Goal: Task Accomplishment & Management: Manage account settings

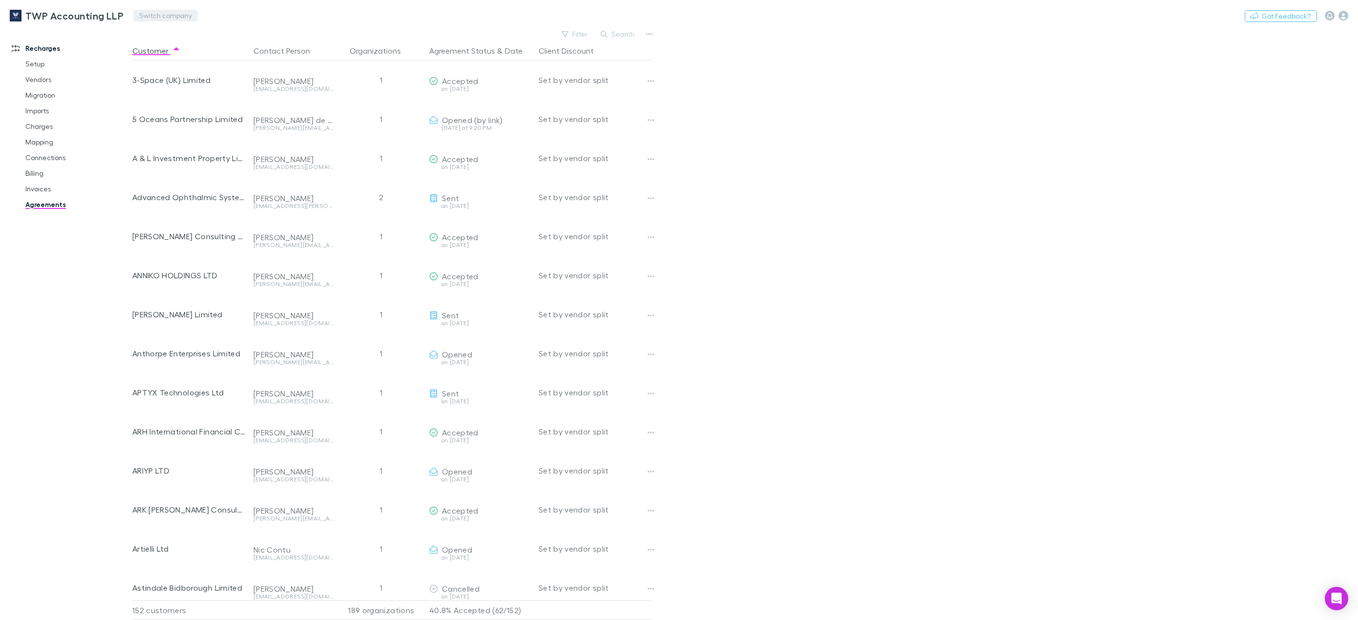
click at [148, 19] on button "Switch company" at bounding box center [165, 16] width 64 height 12
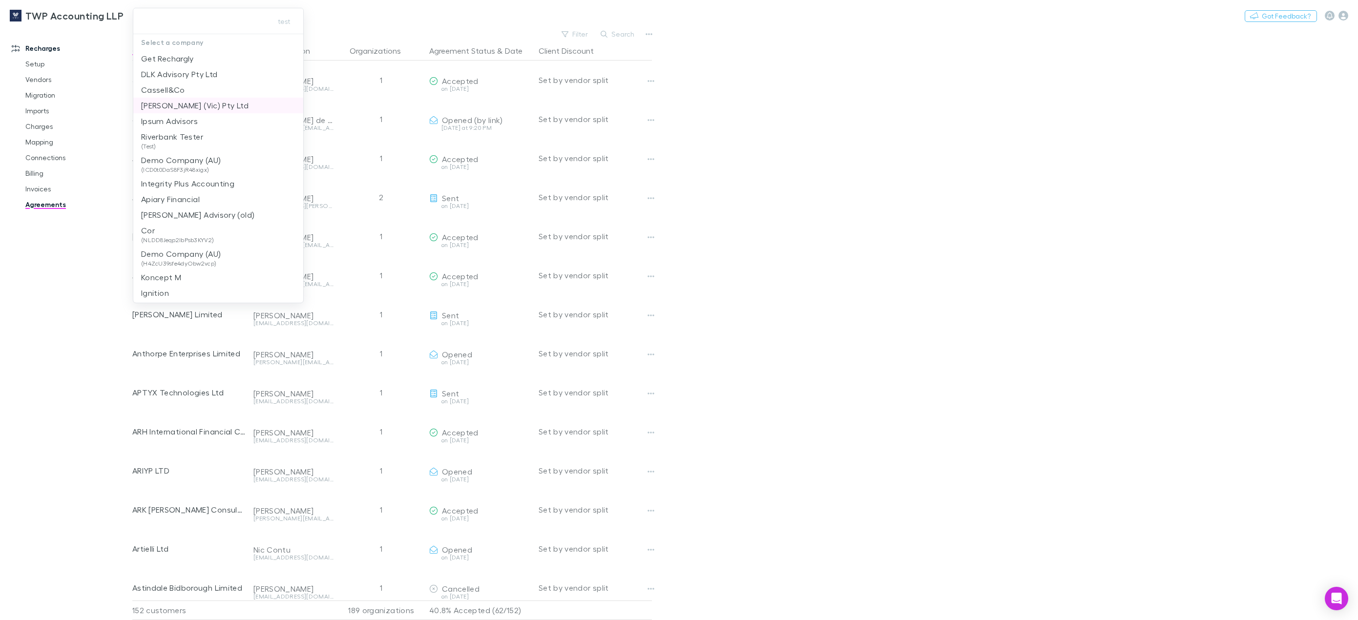
click at [167, 106] on p "[PERSON_NAME] (Vic) Pty Ltd" at bounding box center [194, 106] width 107 height 12
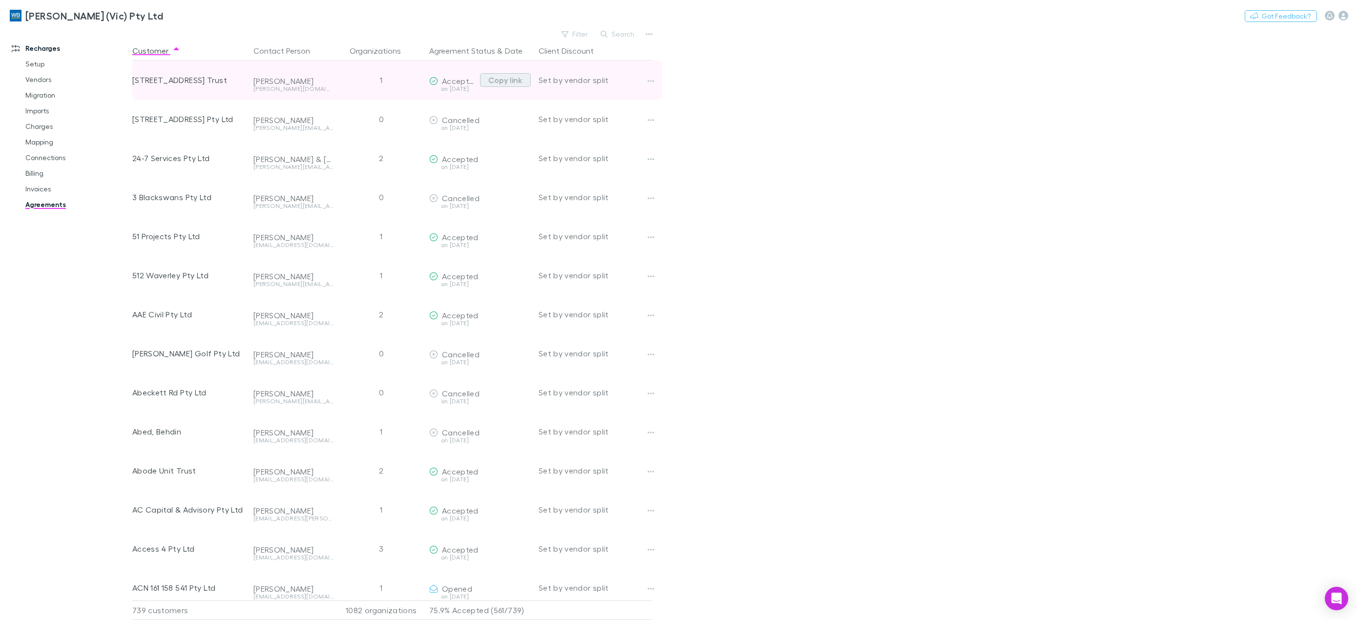
click at [502, 81] on button "Copy link" at bounding box center [505, 80] width 51 height 14
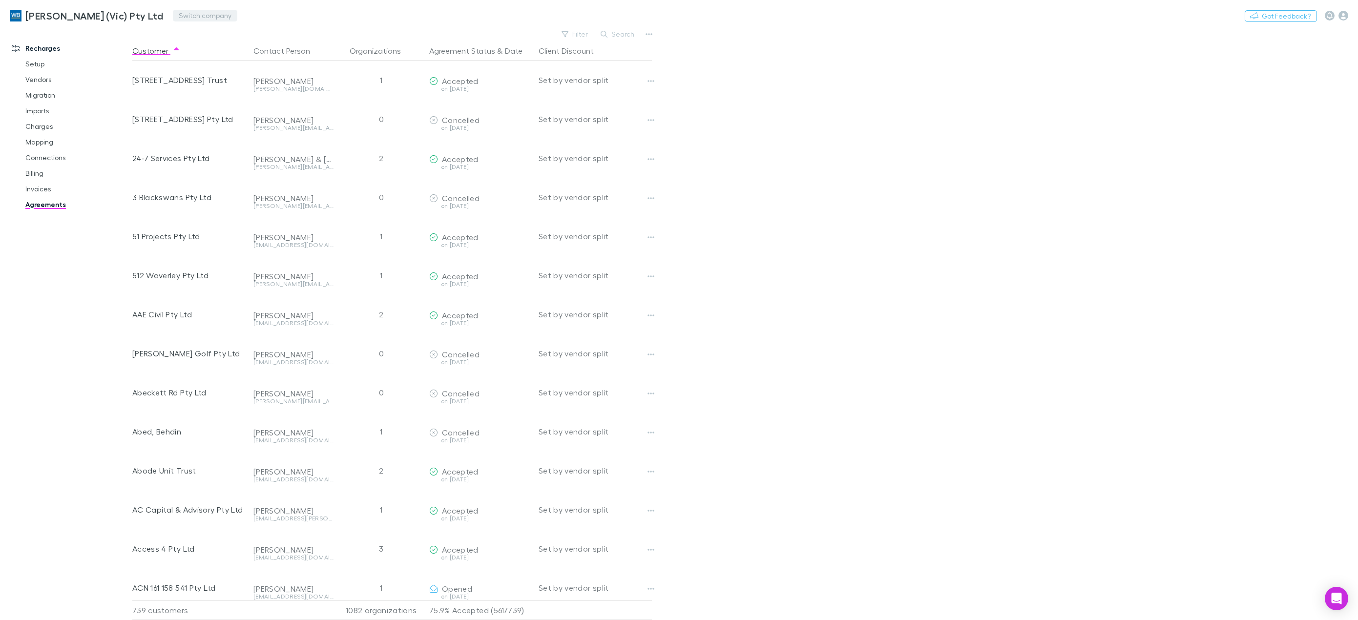
click at [186, 14] on button "Switch company" at bounding box center [205, 16] width 64 height 12
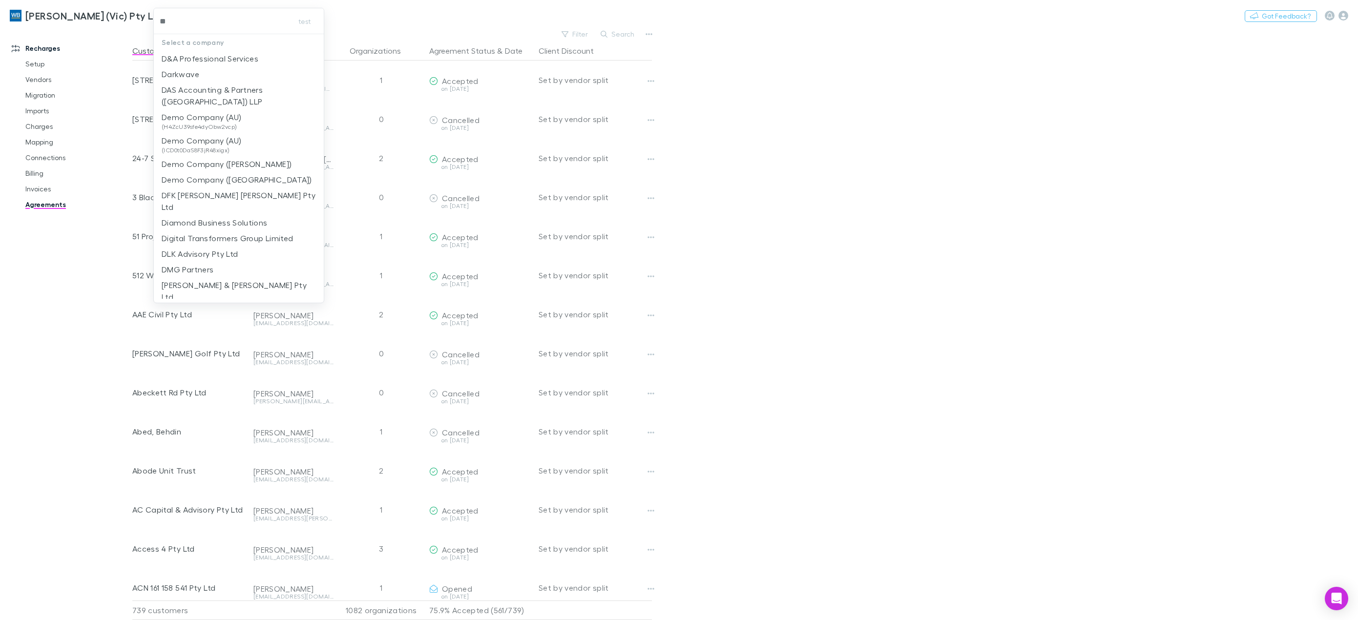
type input "***"
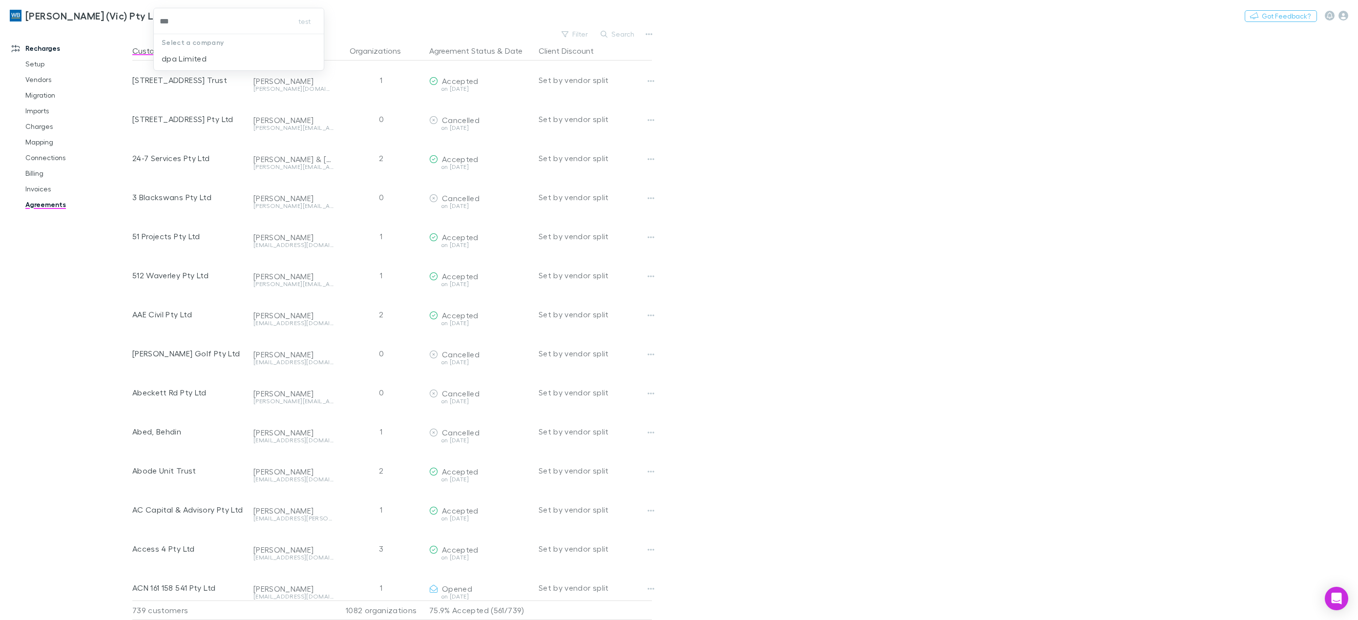
click at [218, 56] on li "dpa Limited" at bounding box center [239, 59] width 170 height 16
click at [620, 32] on button "Search" at bounding box center [618, 34] width 44 height 12
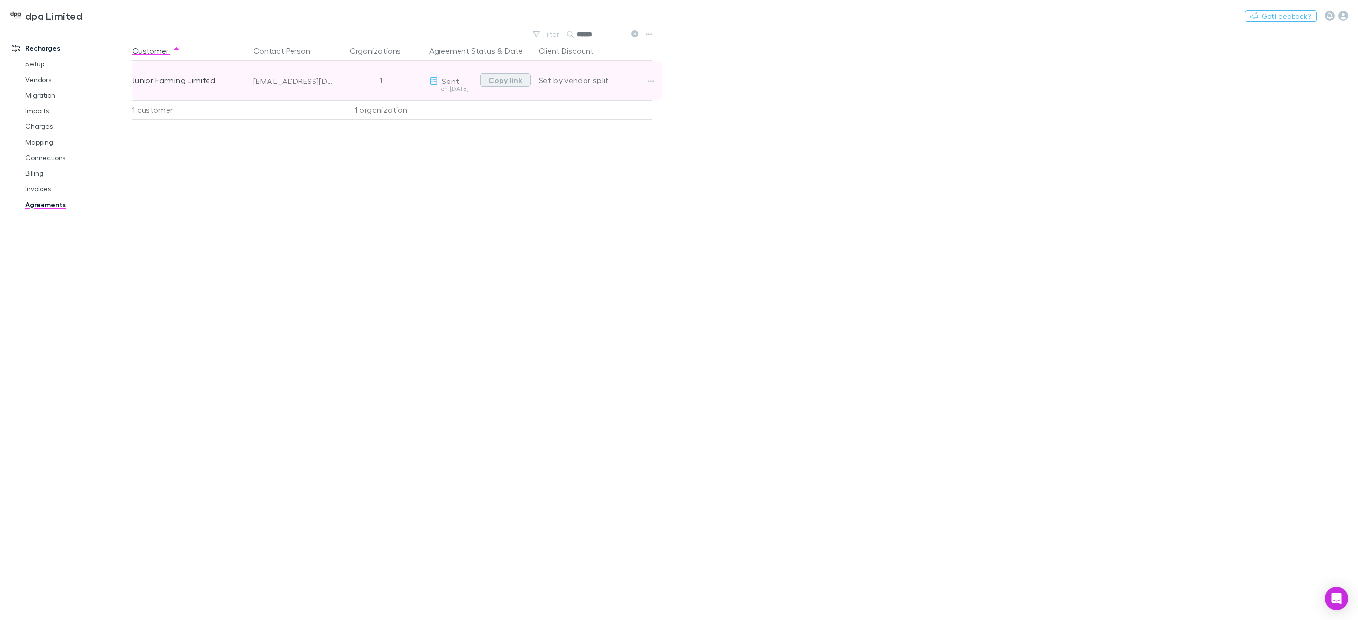
type input "******"
click at [497, 78] on button "Copy link" at bounding box center [505, 80] width 51 height 14
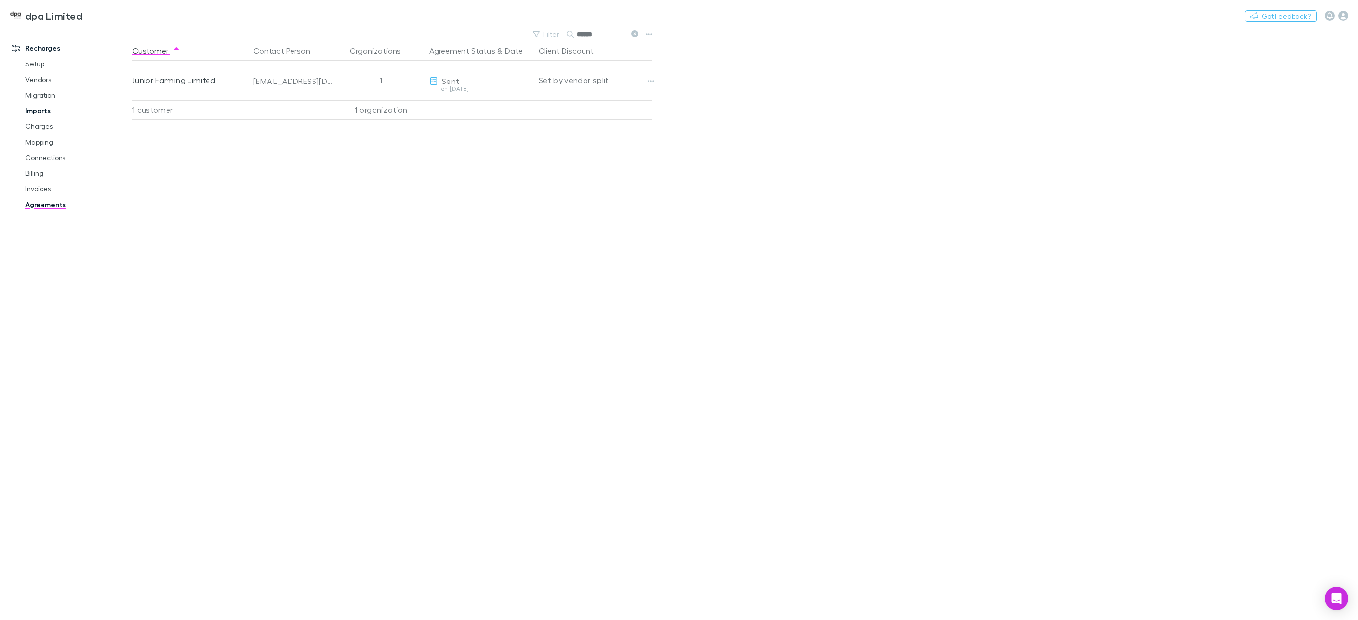
click at [45, 109] on link "Imports" at bounding box center [77, 111] width 122 height 16
click at [195, 40] on span "All" at bounding box center [192, 40] width 8 height 13
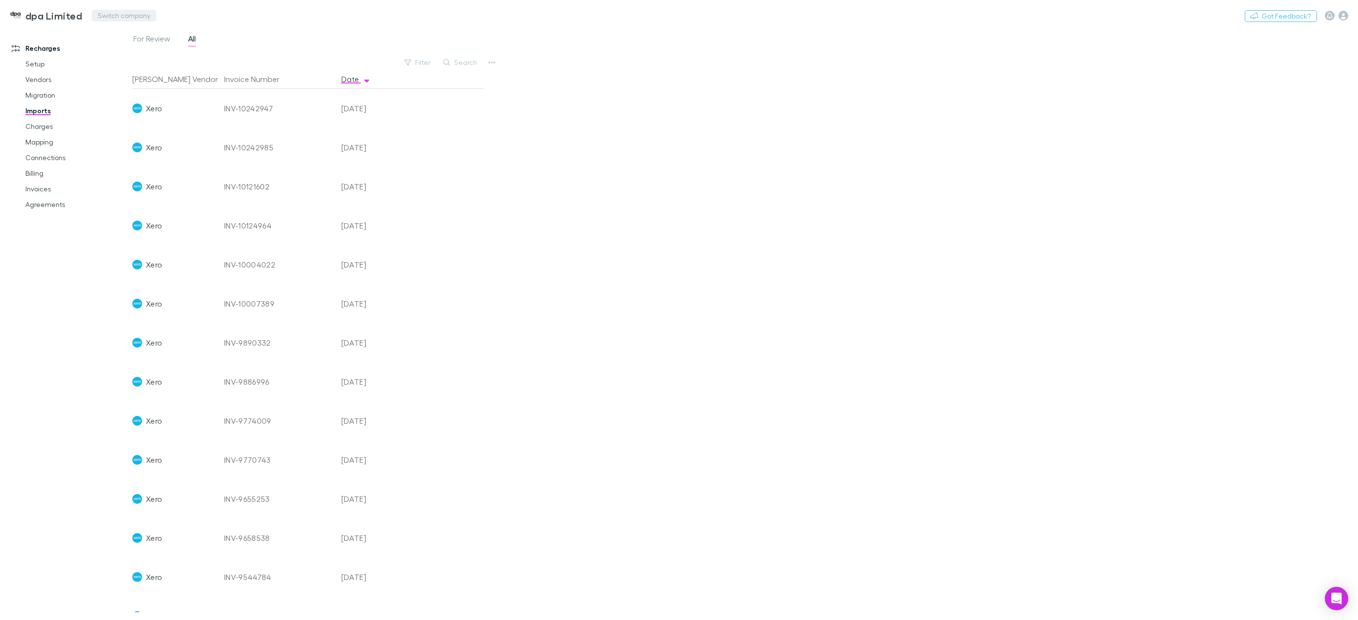
click at [124, 18] on button "Switch company" at bounding box center [124, 16] width 64 height 12
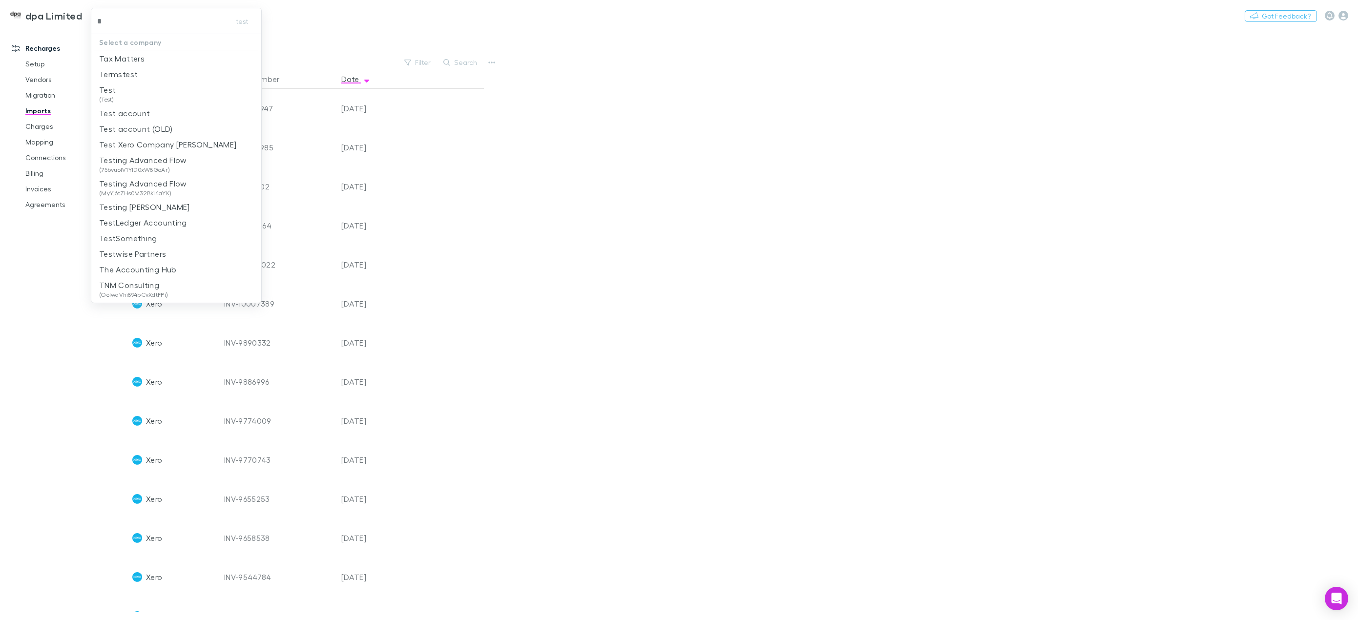
type input "**"
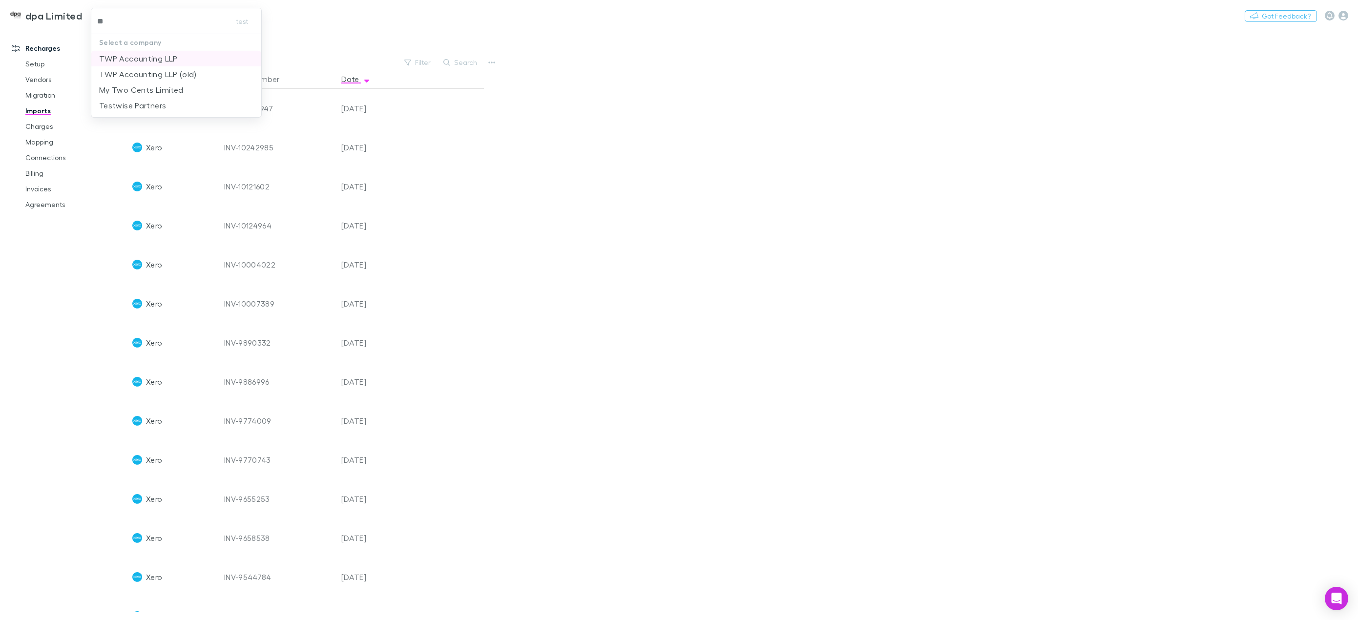
click at [139, 58] on p "TWP Accounting LLP" at bounding box center [138, 59] width 79 height 12
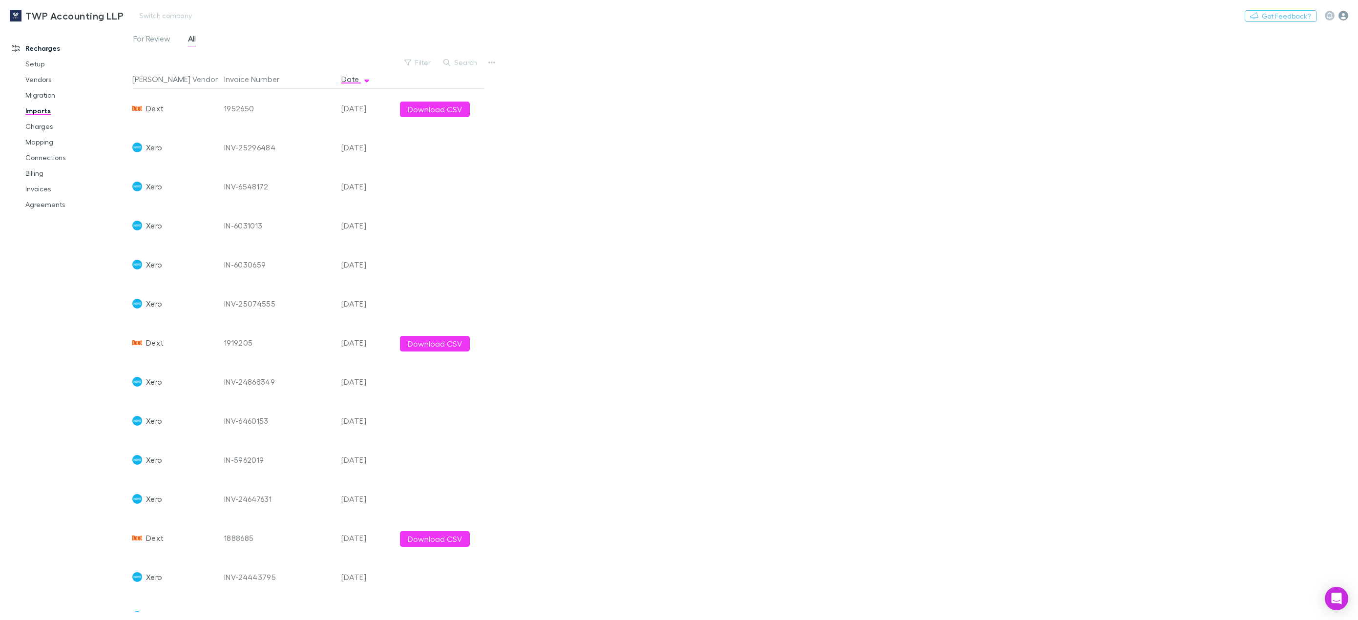
click at [1346, 15] on icon "button" at bounding box center [1343, 16] width 10 height 10
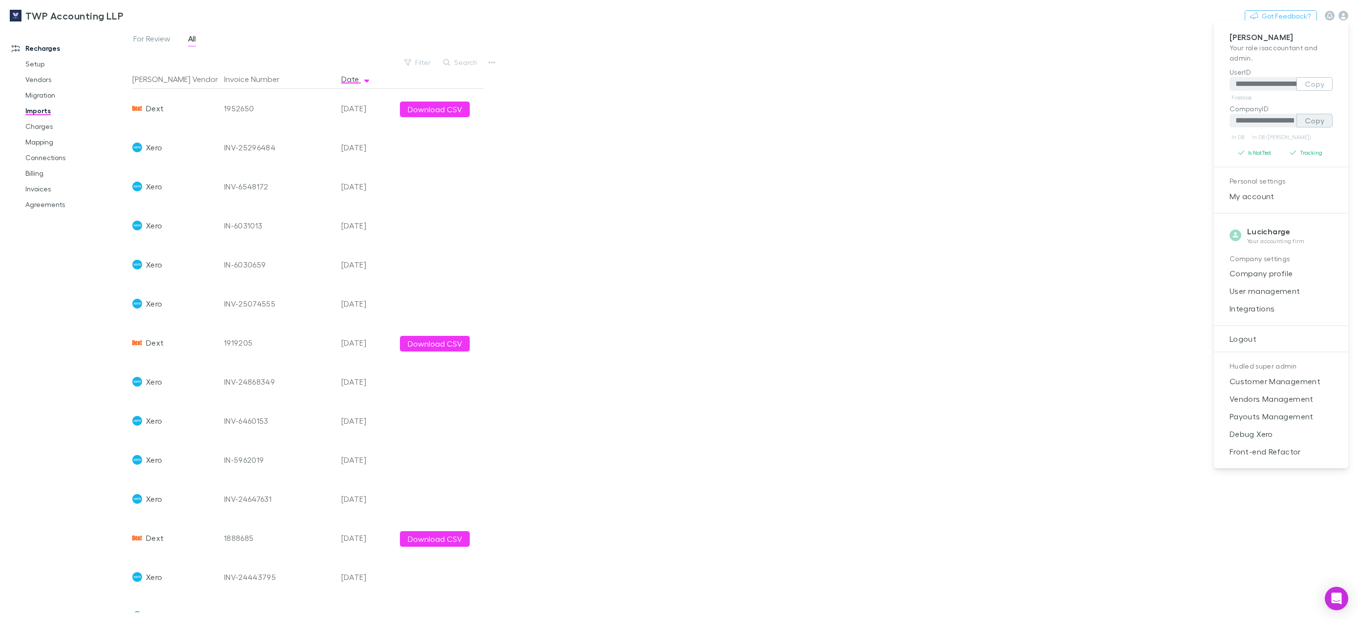
click at [1317, 123] on button "Copy" at bounding box center [1314, 121] width 36 height 14
drag, startPoint x: 123, startPoint y: 19, endPoint x: 60, endPoint y: 34, distance: 64.3
click at [60, 34] on div at bounding box center [679, 310] width 1358 height 620
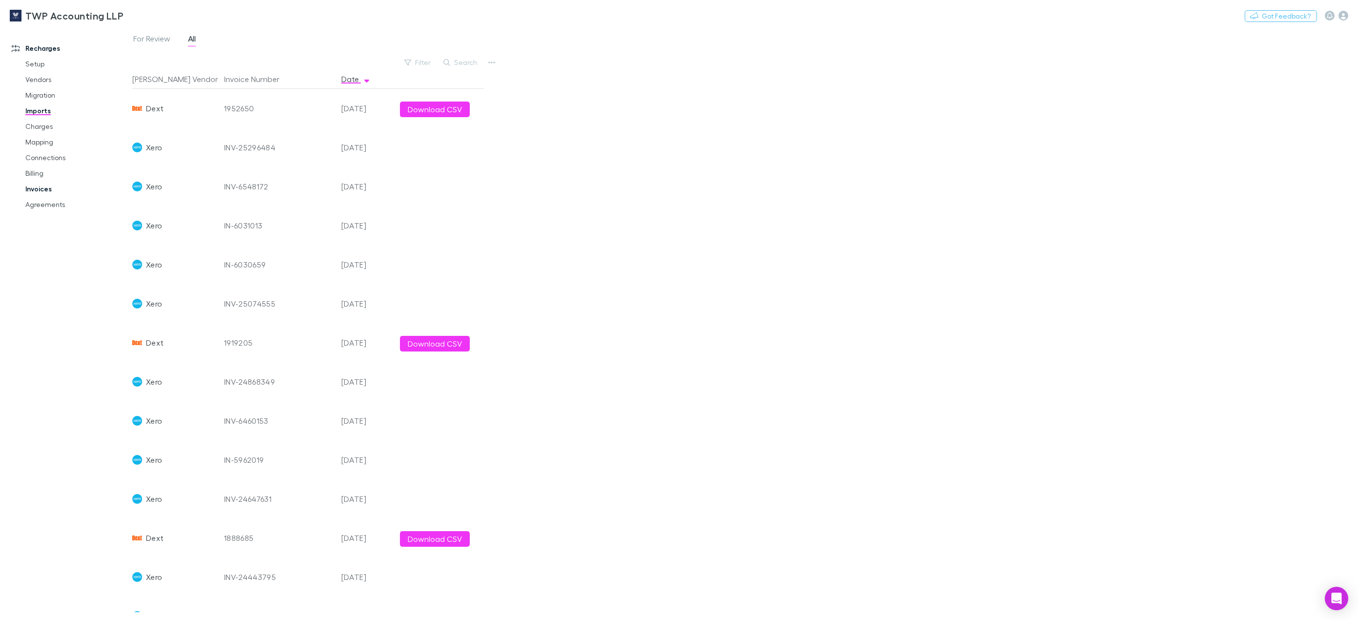
click at [43, 185] on link "Invoices" at bounding box center [77, 189] width 122 height 16
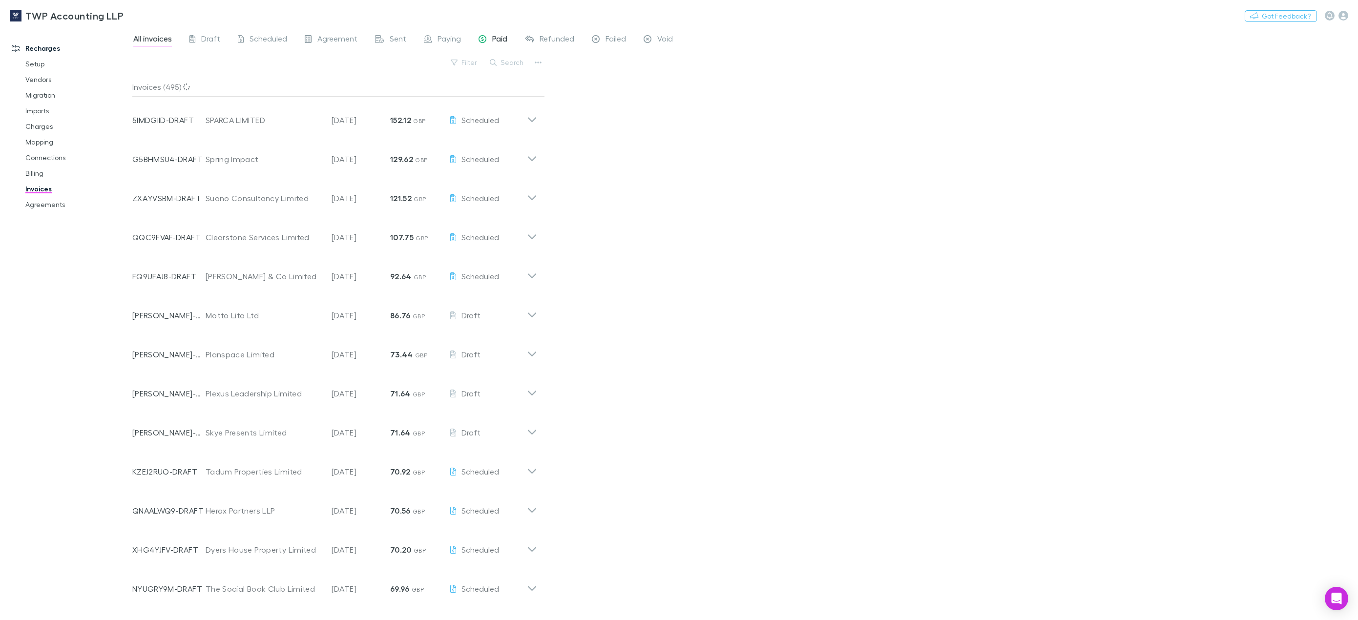
click at [494, 33] on link "Paid" at bounding box center [492, 40] width 31 height 16
click at [344, 109] on p "Invoice Date" at bounding box center [360, 110] width 59 height 8
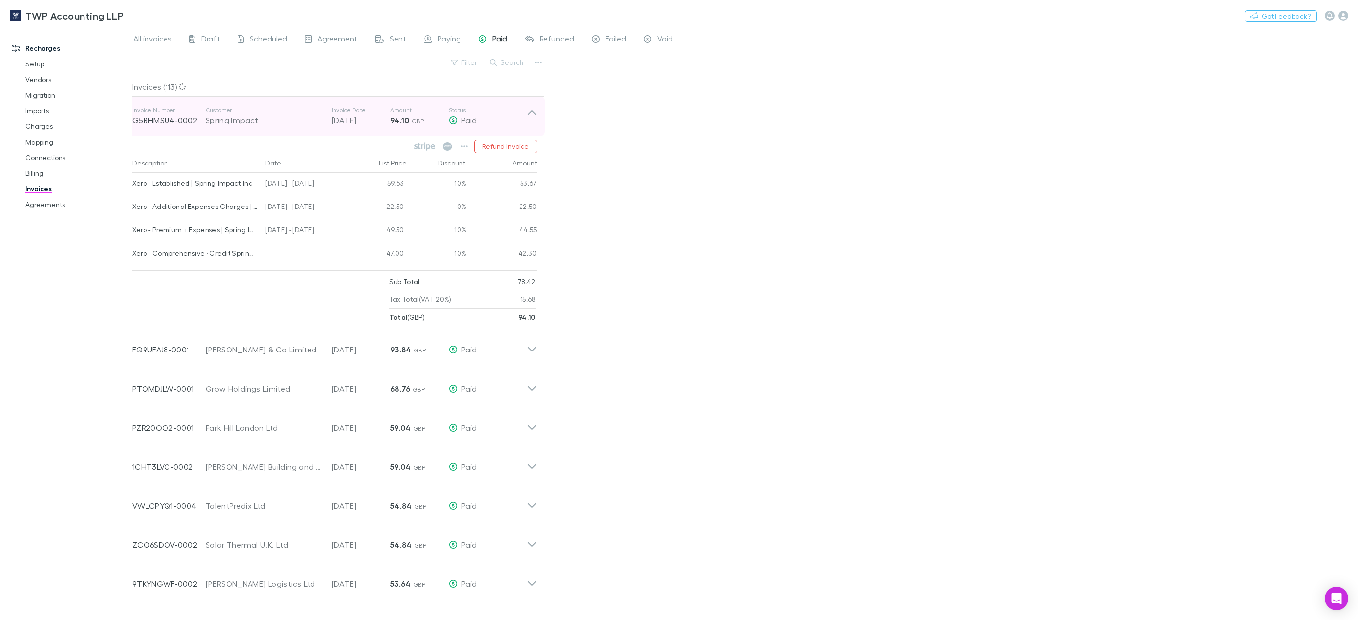
click at [344, 109] on p "Invoice Date" at bounding box center [360, 110] width 59 height 8
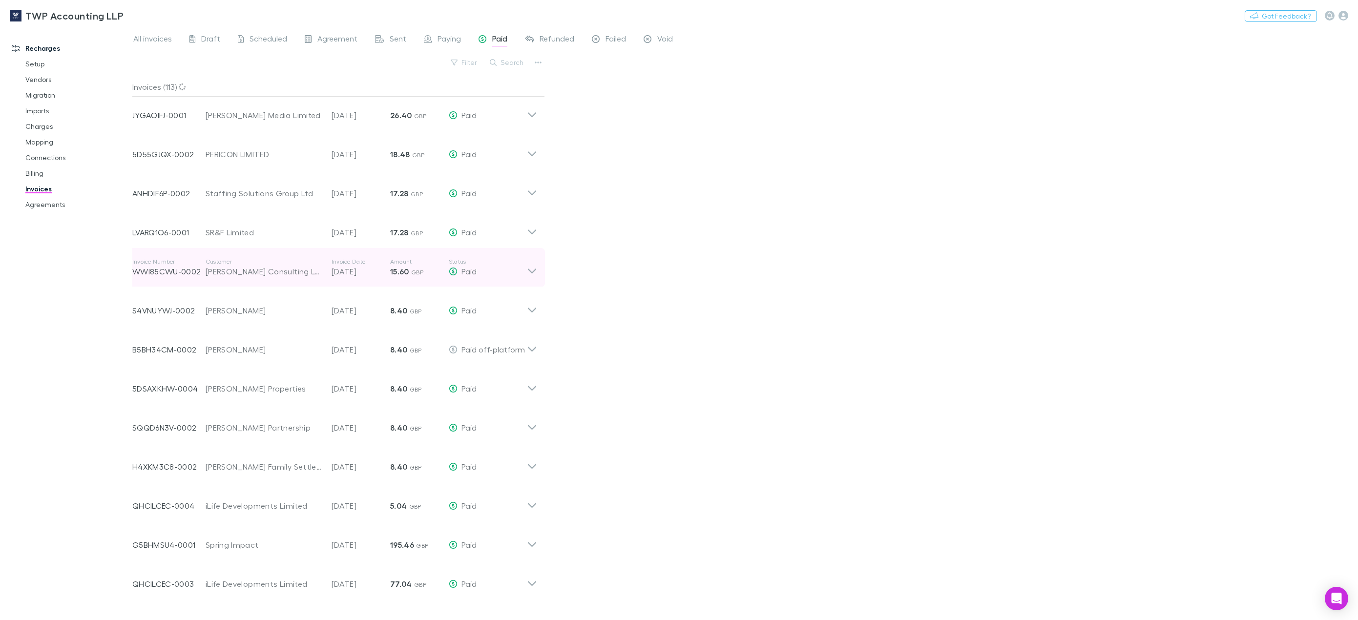
scroll to position [1842, 0]
click at [147, 19] on button "Switch company" at bounding box center [165, 16] width 64 height 12
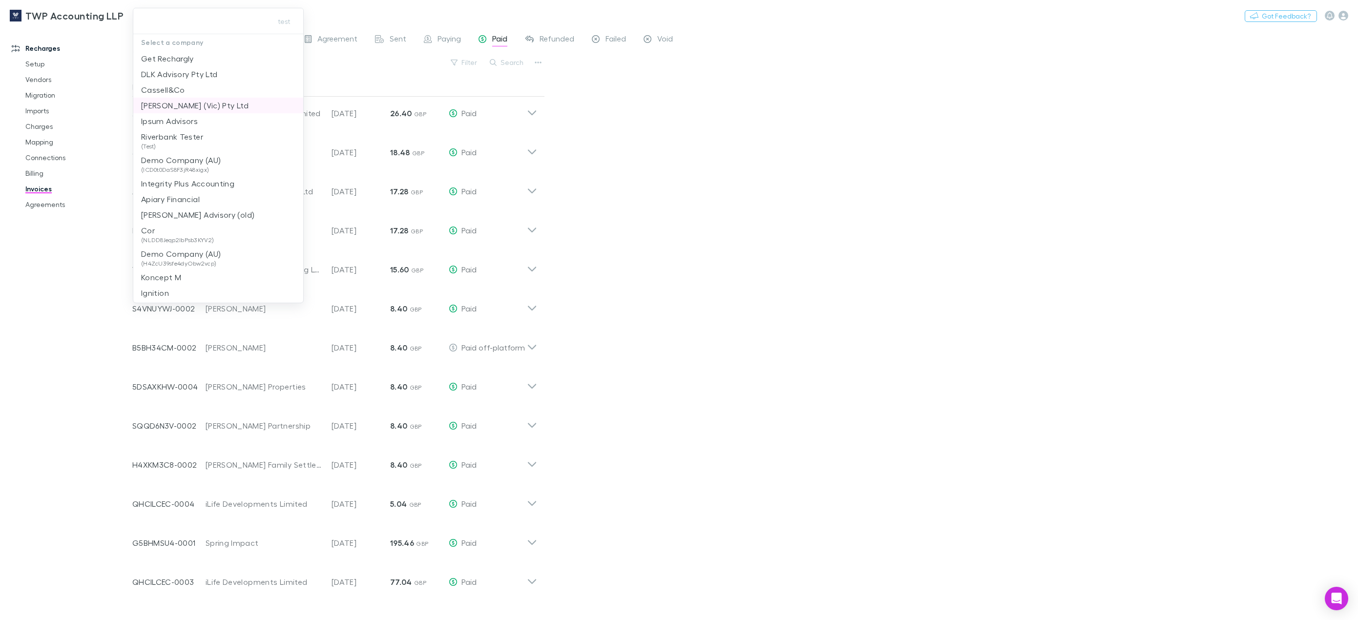
click at [180, 103] on p "[PERSON_NAME] (Vic) Pty Ltd" at bounding box center [194, 106] width 107 height 12
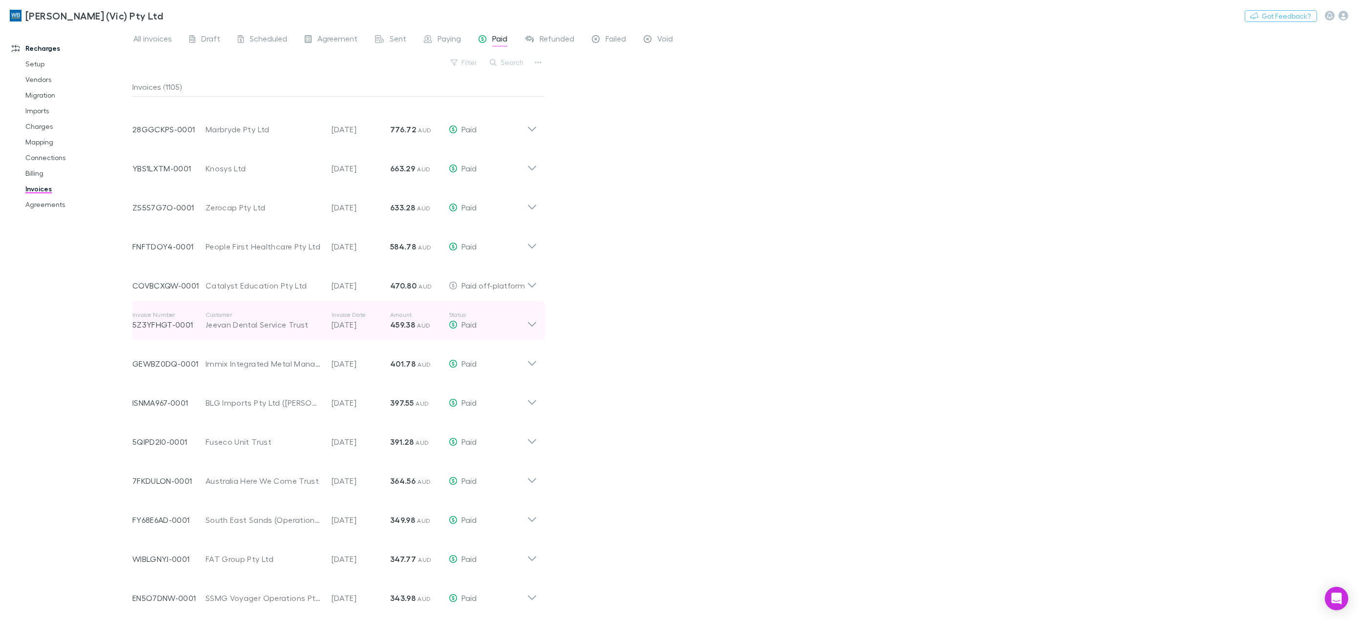
scroll to position [21759, 0]
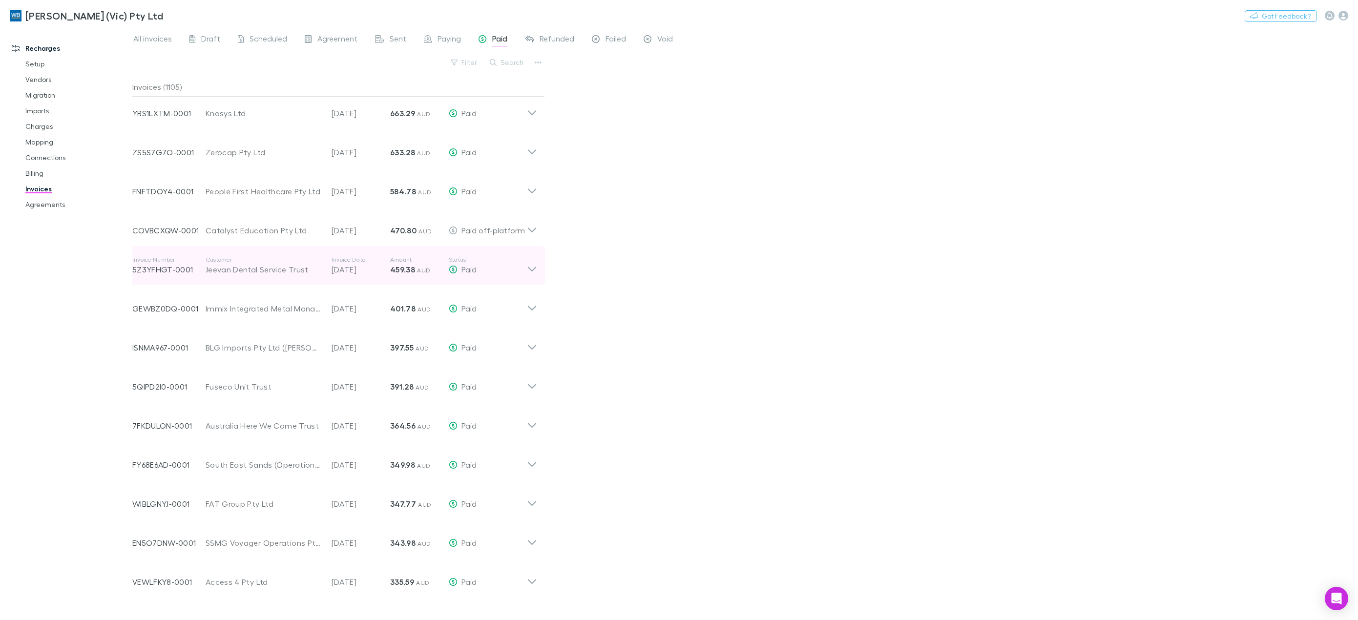
click at [530, 265] on icon at bounding box center [532, 266] width 10 height 20
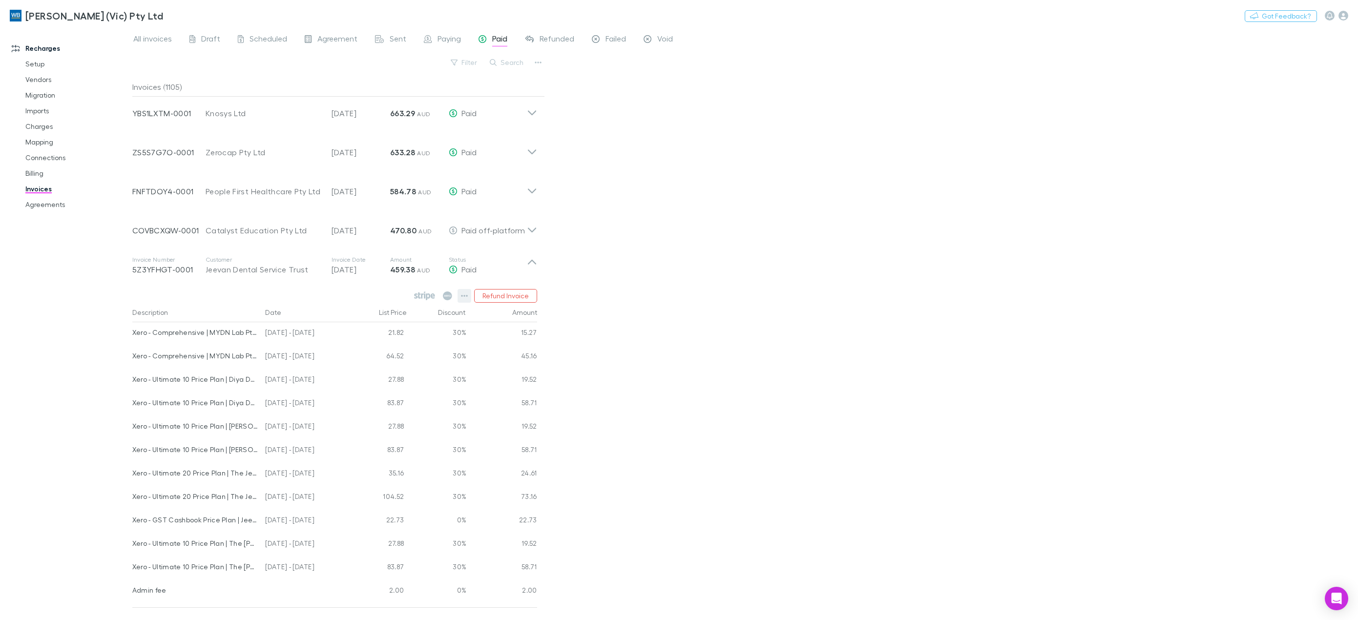
click at [467, 292] on icon "button" at bounding box center [464, 296] width 7 height 8
click at [732, 316] on div at bounding box center [679, 310] width 1358 height 620
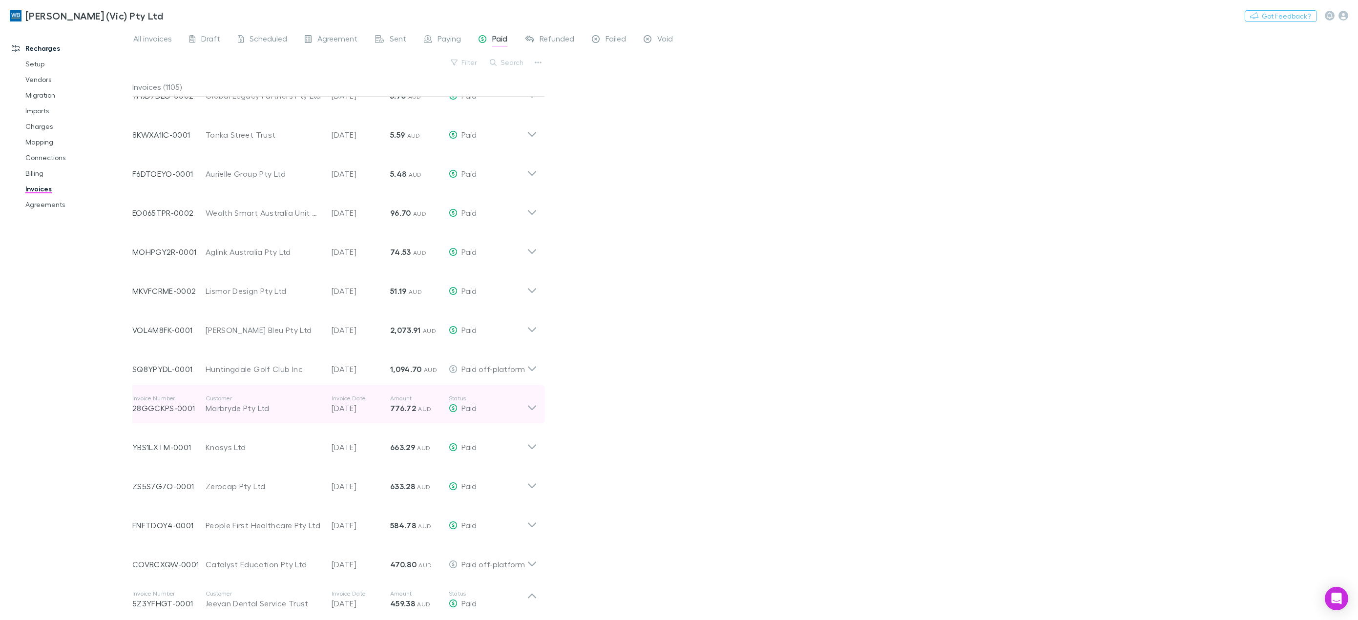
scroll to position [21319, 0]
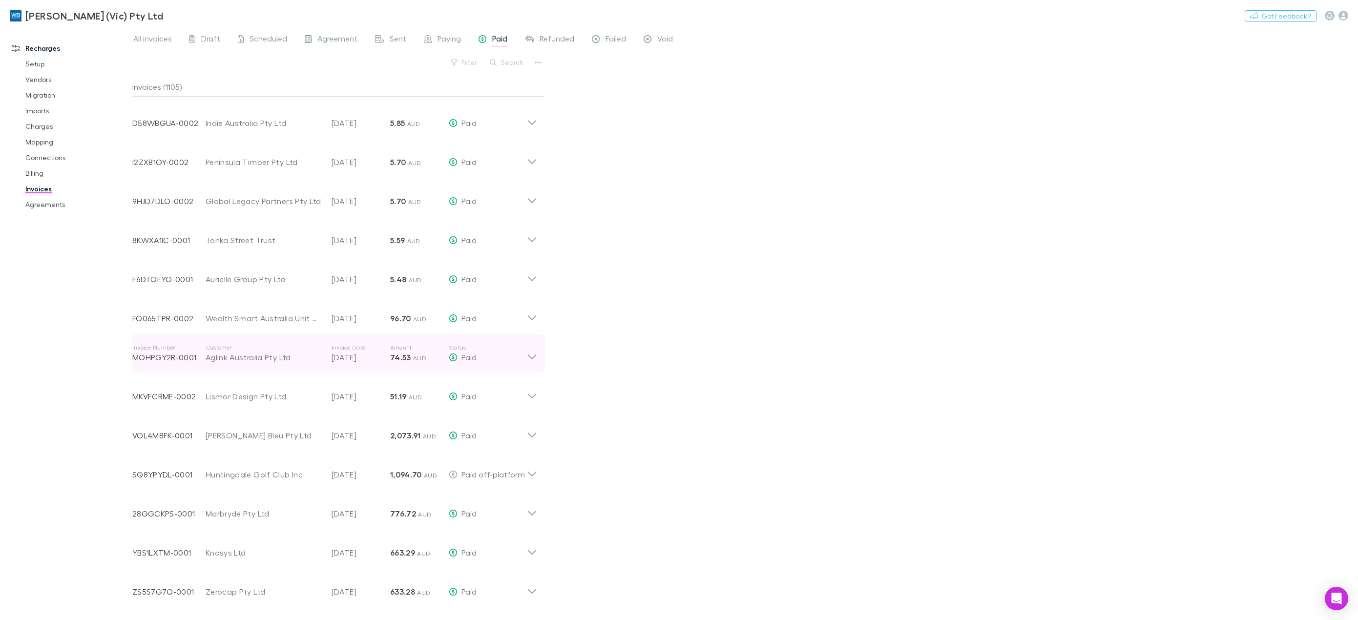
click at [531, 359] on icon at bounding box center [532, 354] width 10 height 20
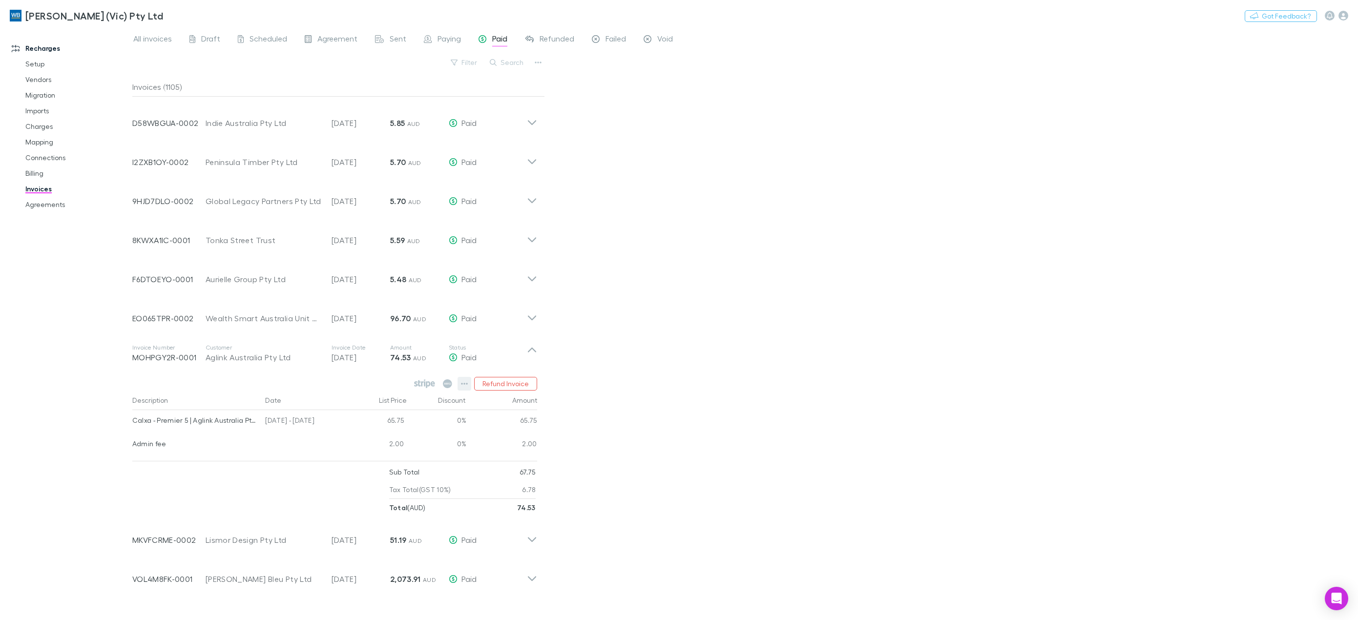
click at [464, 383] on icon "button" at bounding box center [464, 384] width 7 height 8
click at [697, 393] on div at bounding box center [679, 310] width 1358 height 620
click at [533, 320] on icon at bounding box center [532, 315] width 10 height 20
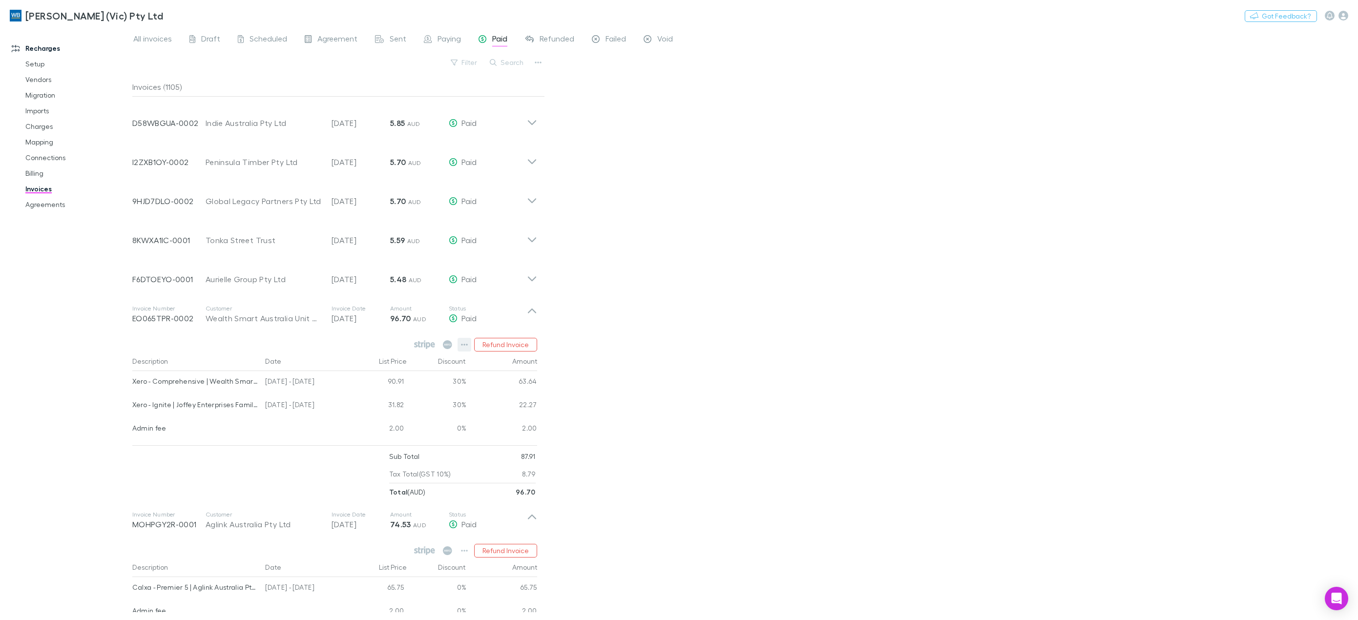
click at [464, 342] on icon "button" at bounding box center [464, 345] width 7 height 8
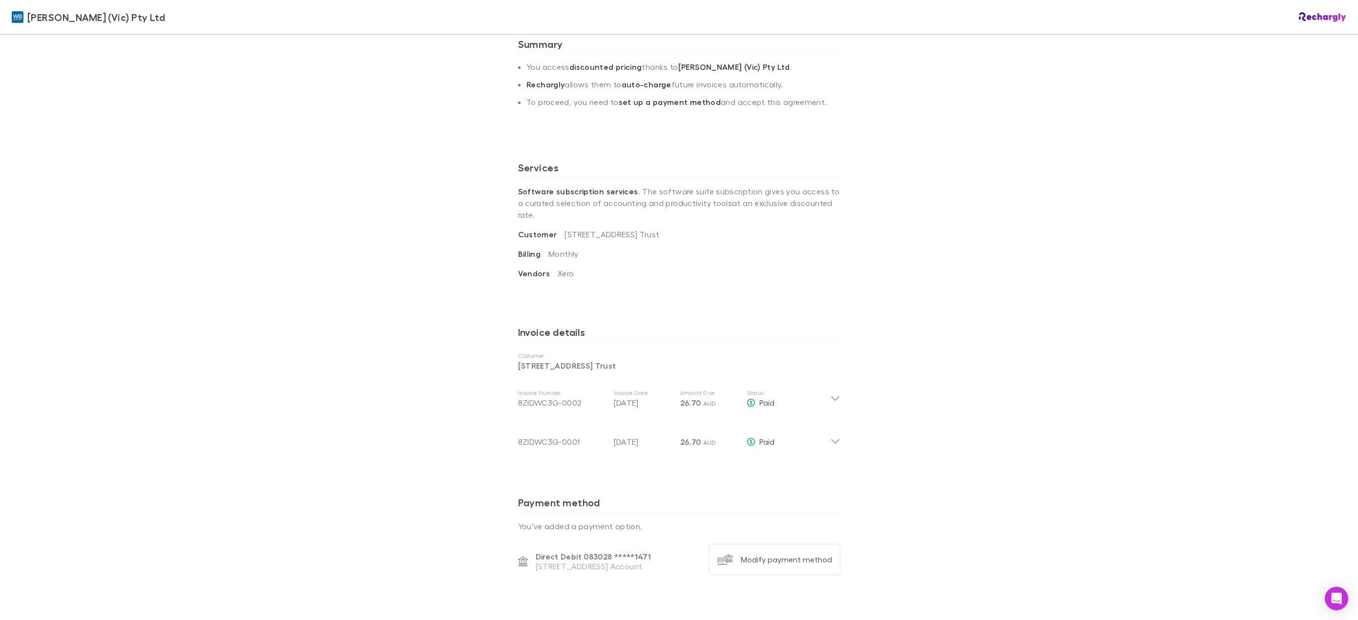
scroll to position [244, 0]
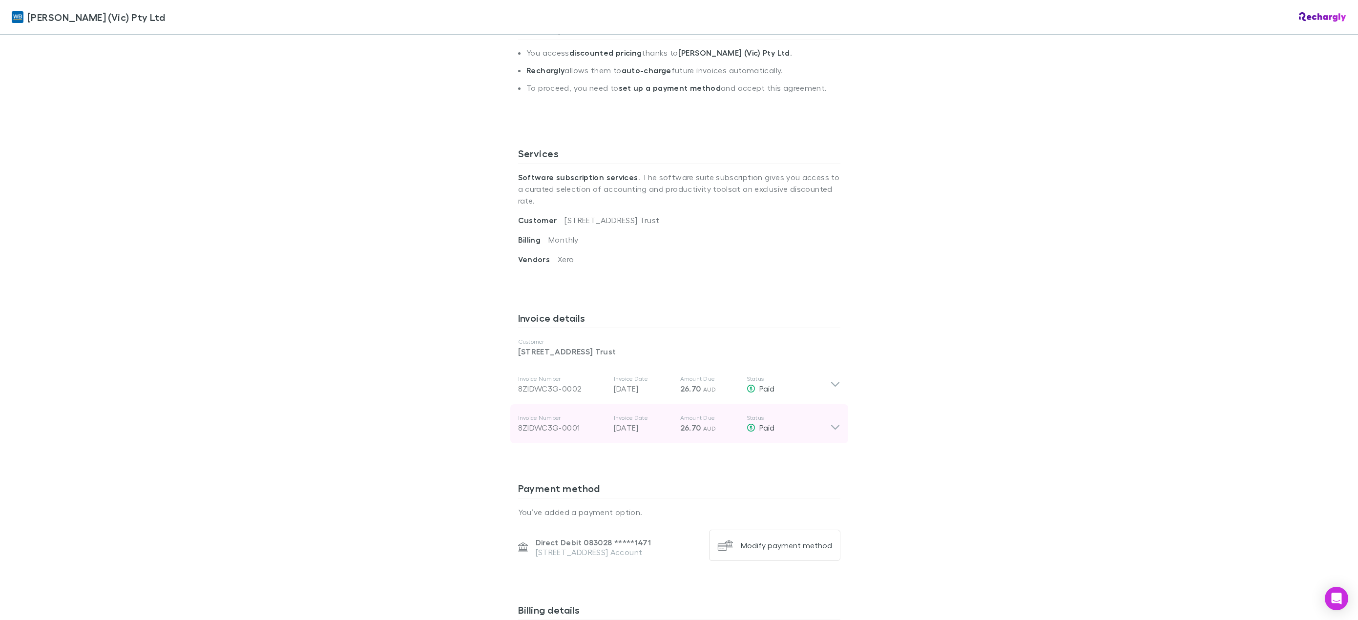
click at [833, 416] on icon at bounding box center [835, 424] width 10 height 20
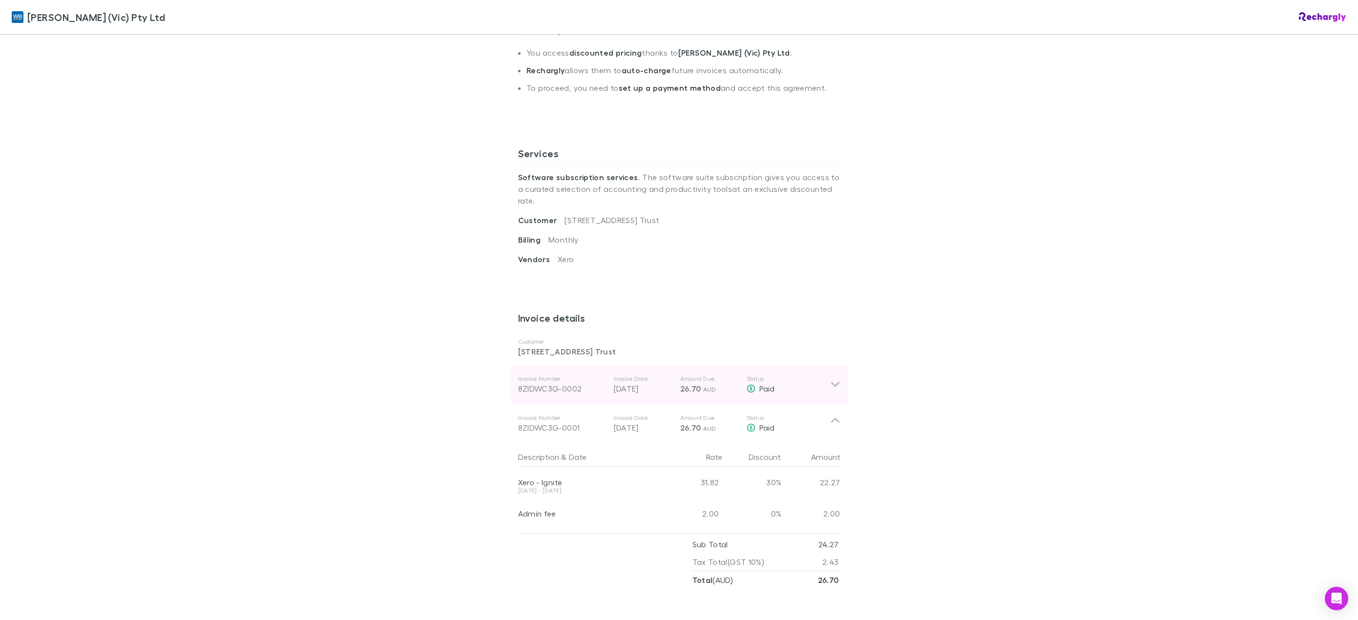
click at [830, 379] on icon at bounding box center [835, 385] width 10 height 12
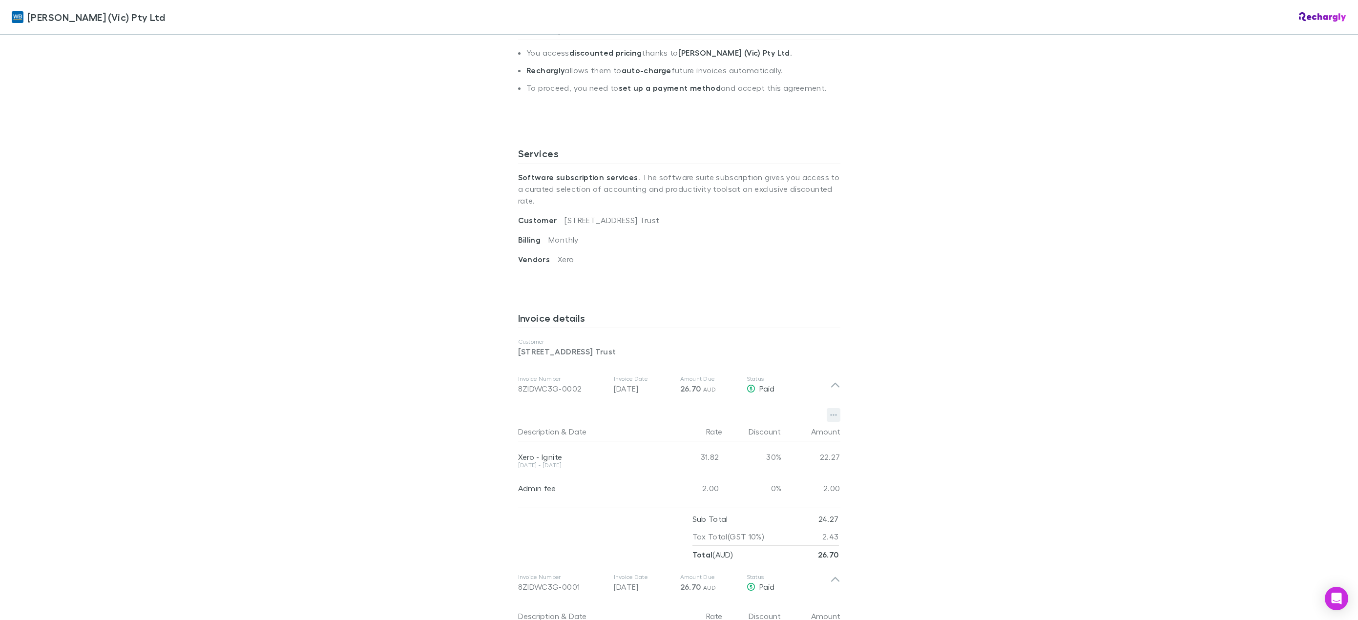
click at [834, 408] on button "button" at bounding box center [833, 415] width 14 height 14
click at [988, 406] on div at bounding box center [679, 310] width 1358 height 620
click at [474, 230] on div "William Buck (Vic) Pty Ltd William Buck (Vic) Pty Ltd Software subscriptions ag…" at bounding box center [679, 310] width 1358 height 620
